Goal: Find specific page/section: Find specific page/section

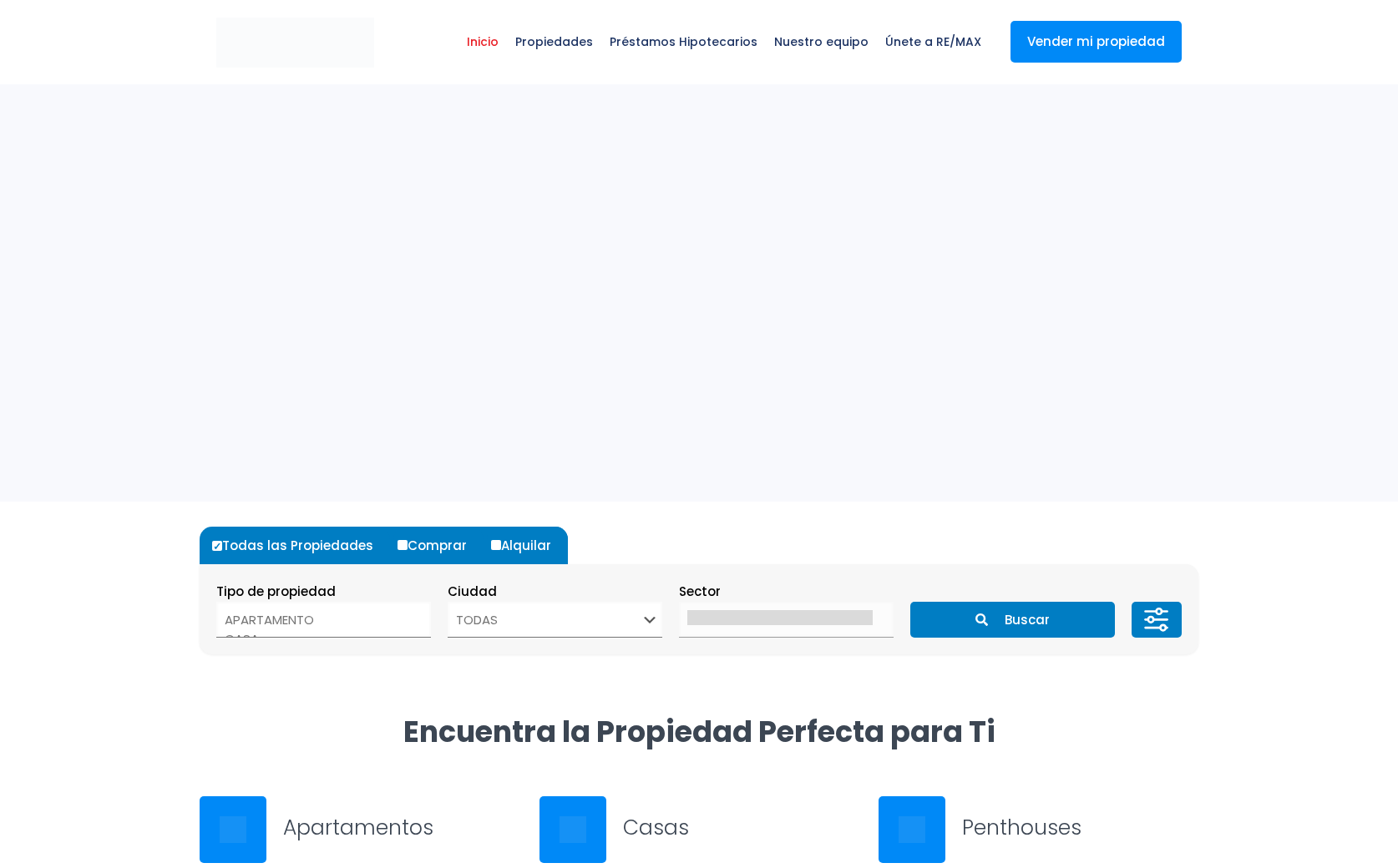
select select
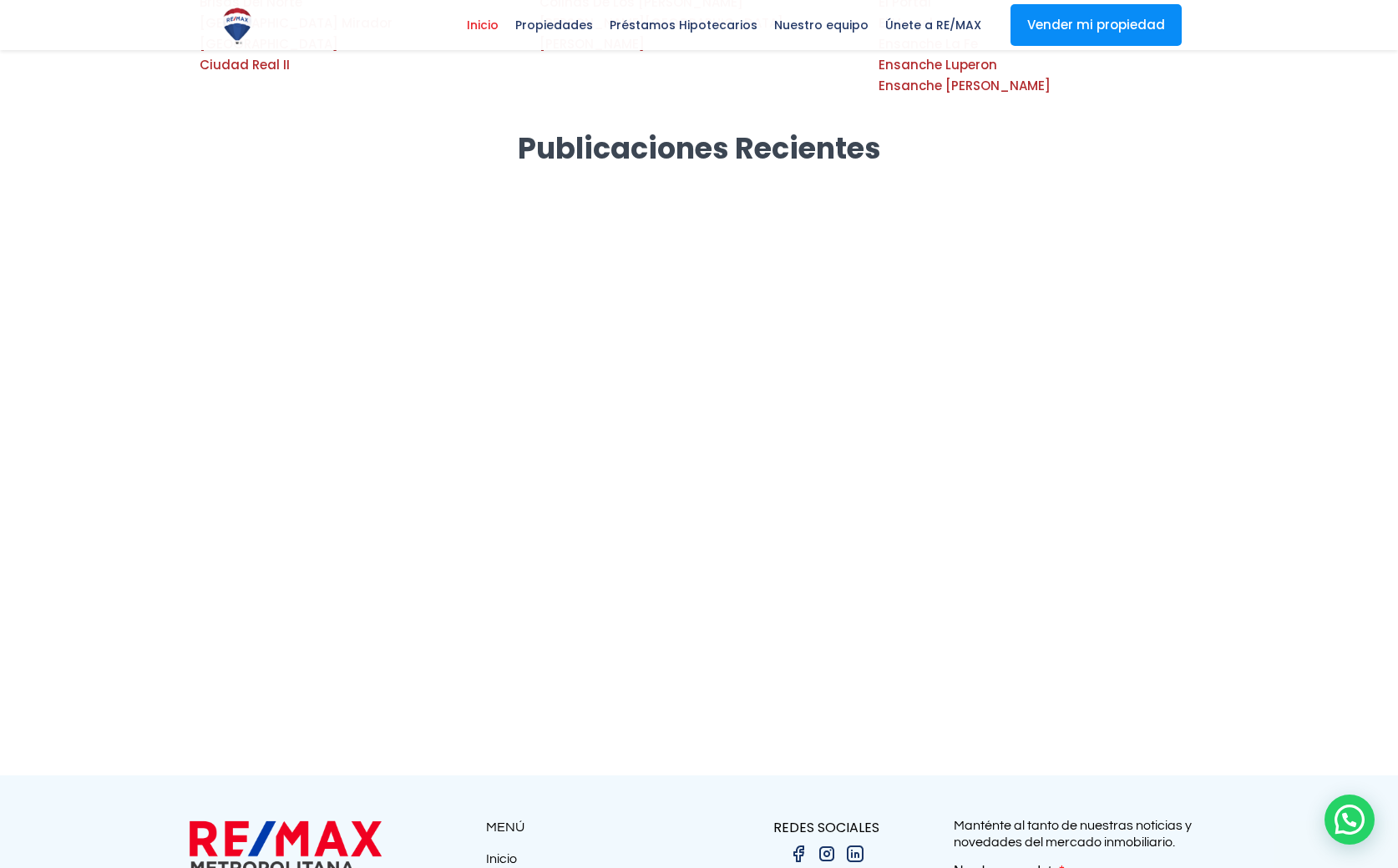
scroll to position [2999, 0]
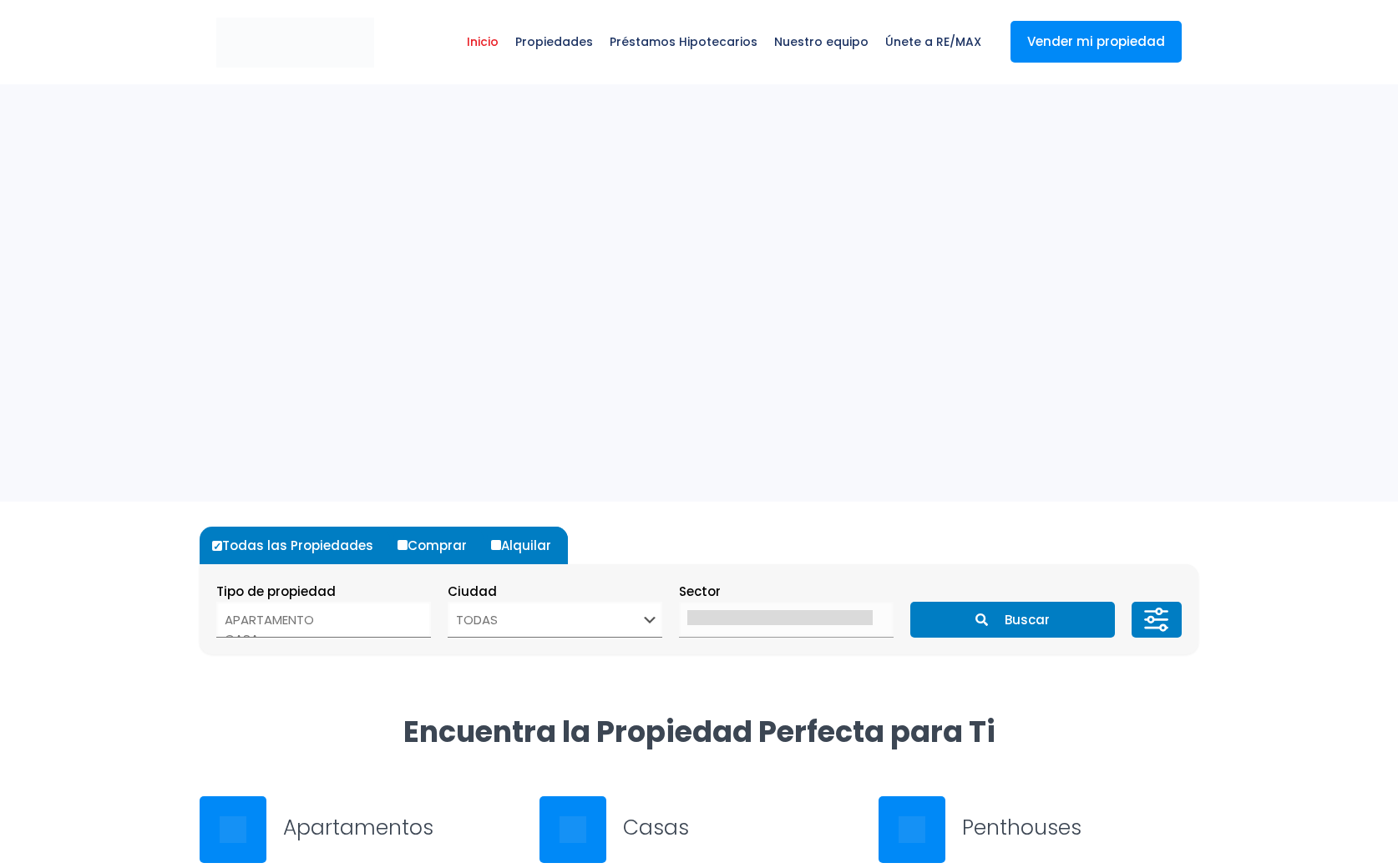
select select
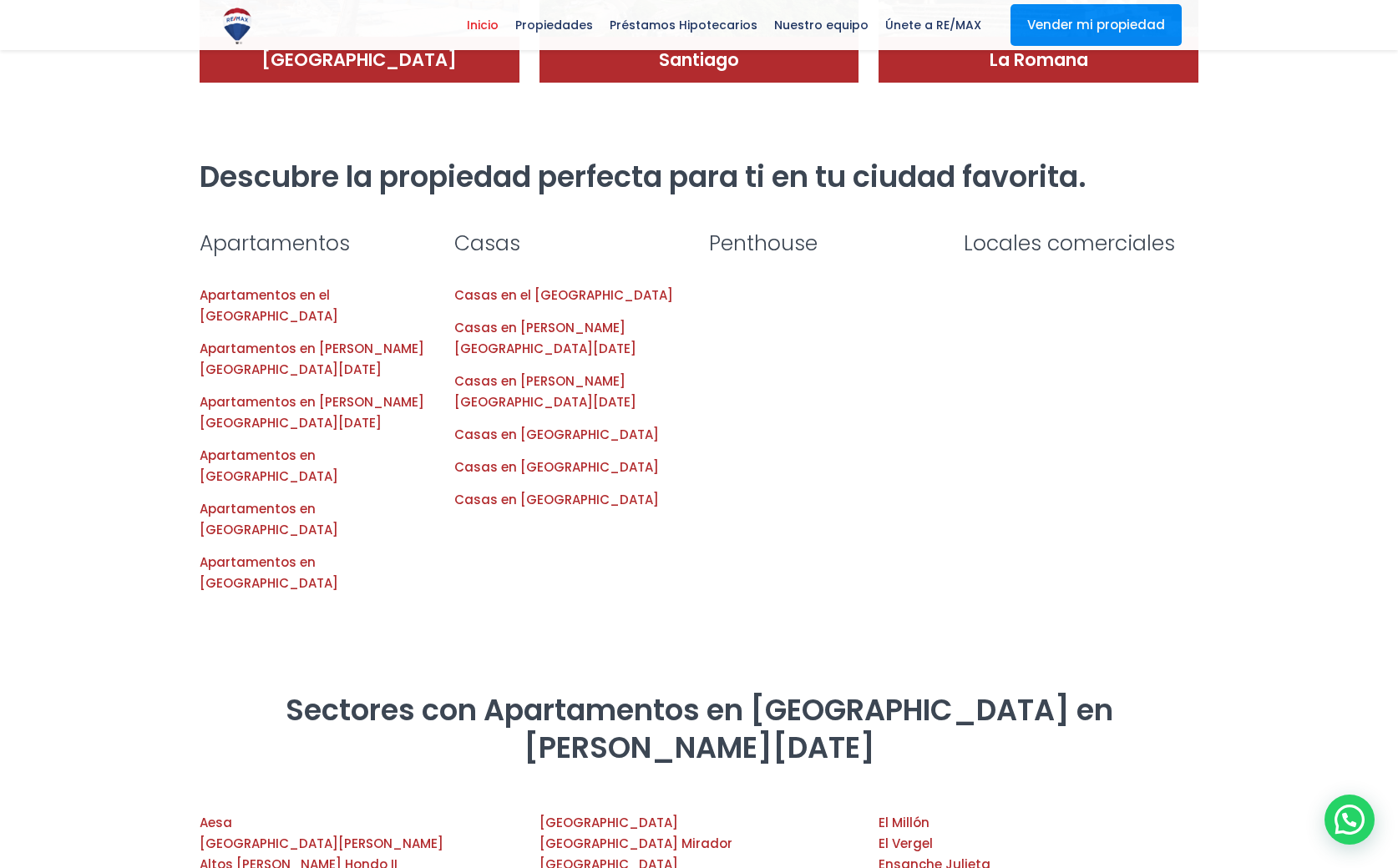
click at [225, 389] on ul "Apartamentos en el Distrito Nacional Apartamentos en Santo Domingo Este Apartam…" at bounding box center [317, 439] width 235 height 321
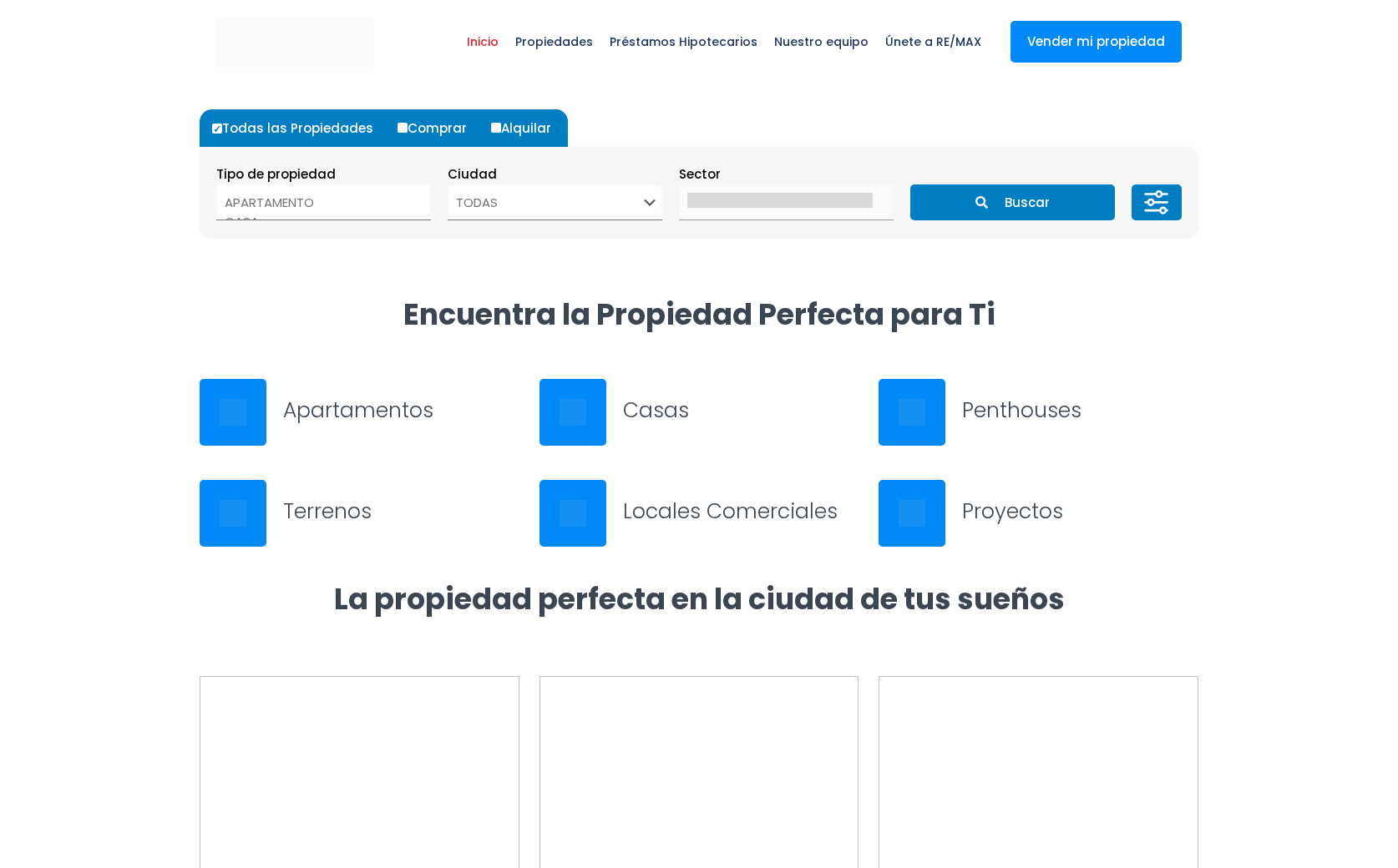
select select
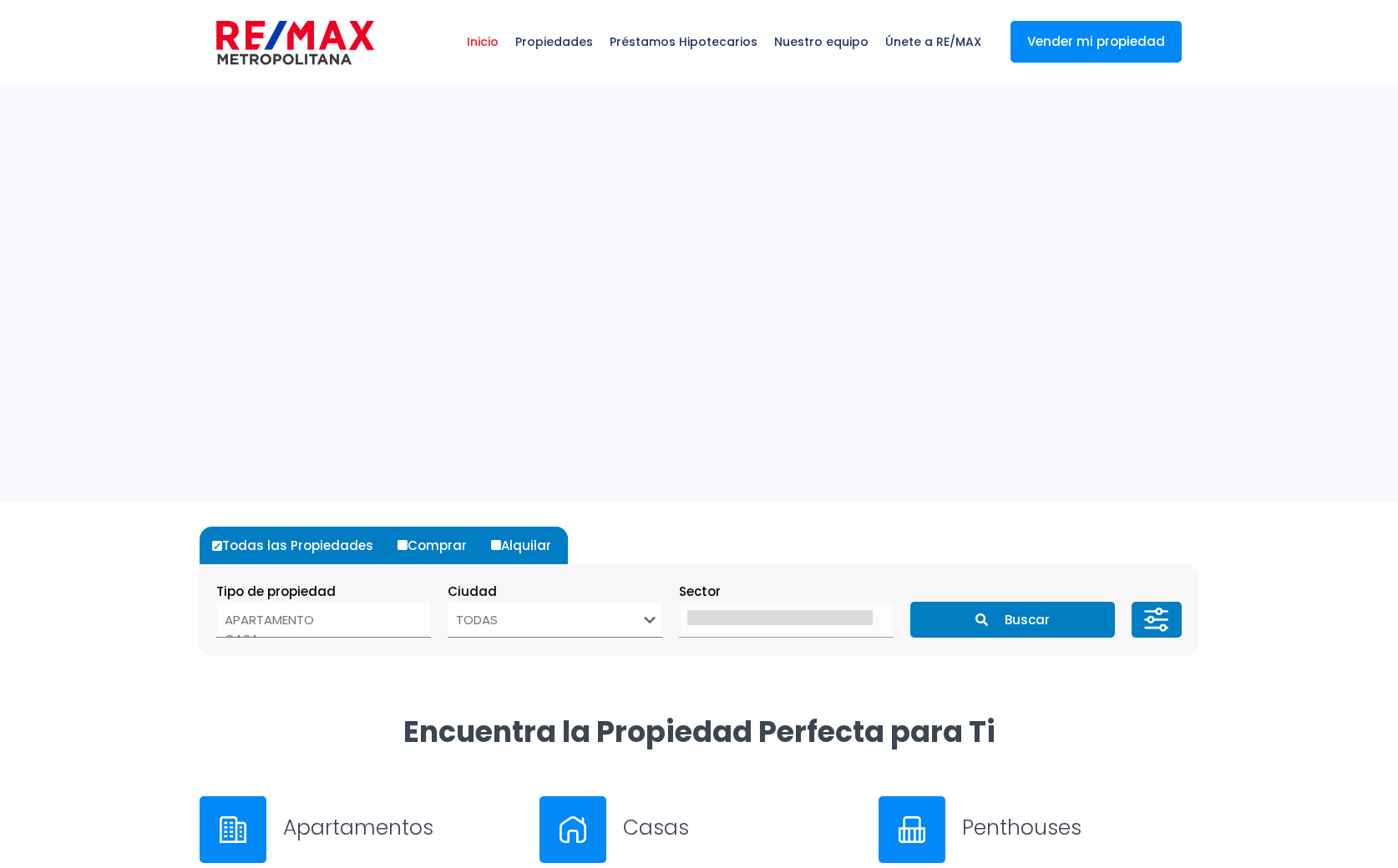
select select
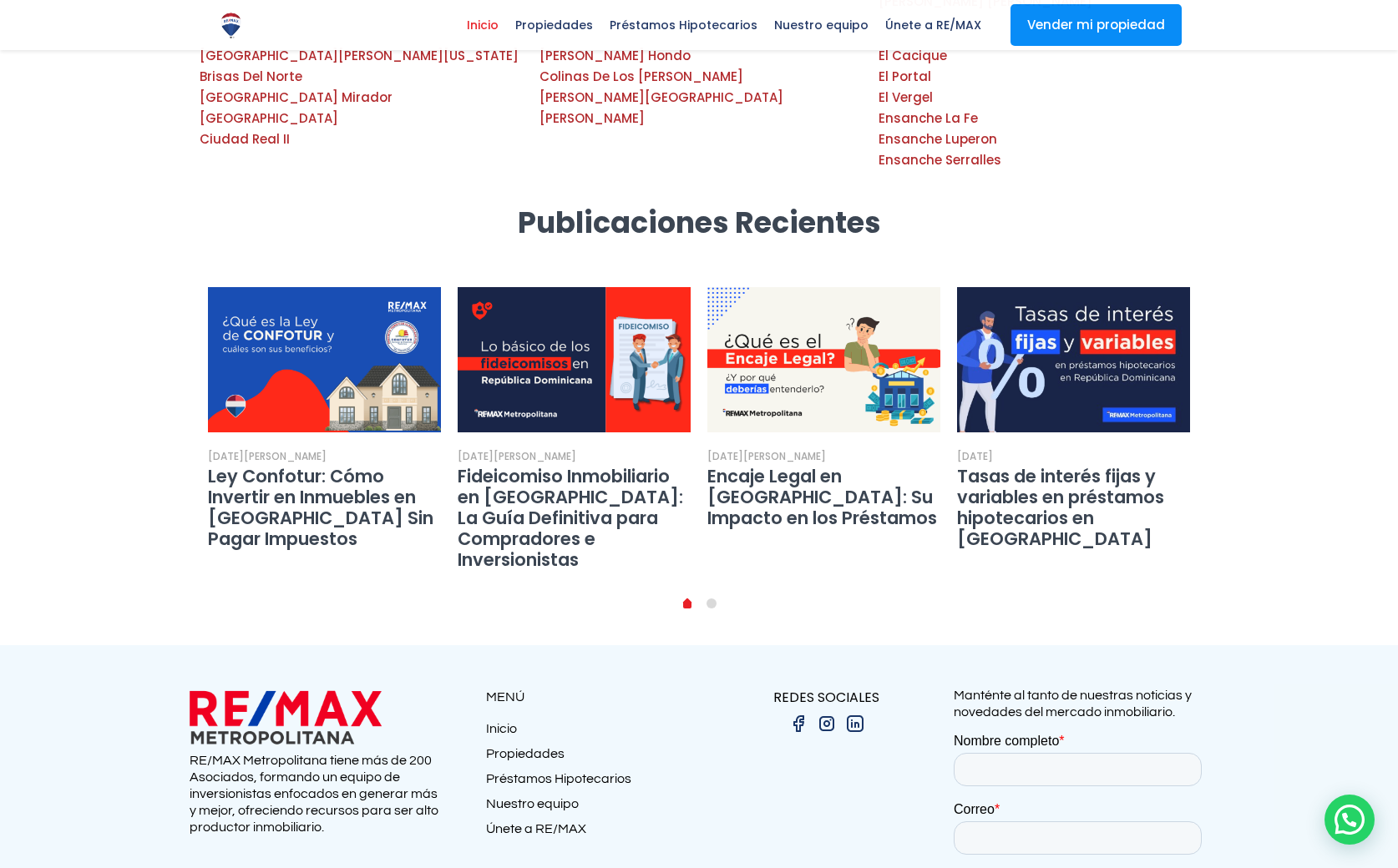
scroll to position [2984, 0]
